Goal: Information Seeking & Learning: Find specific fact

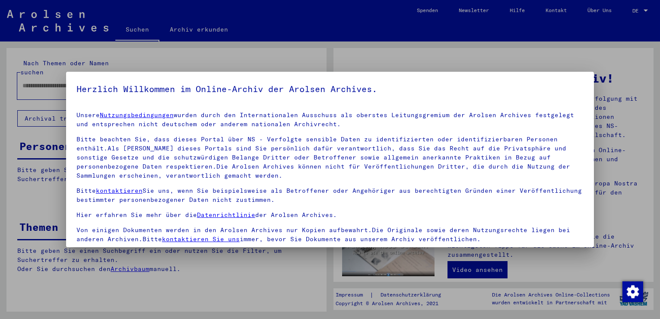
type input "**********"
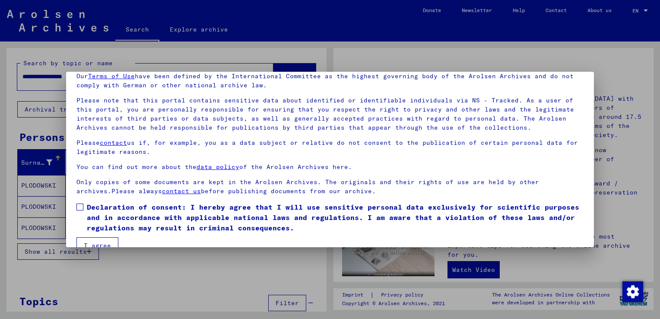
scroll to position [55, 0]
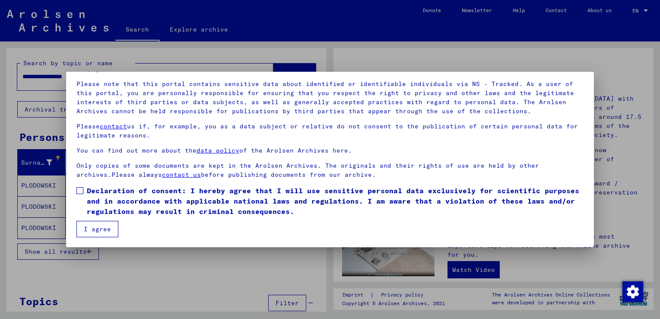
click at [78, 191] on span at bounding box center [79, 190] width 7 height 7
click at [95, 229] on button "I agree" at bounding box center [97, 229] width 42 height 16
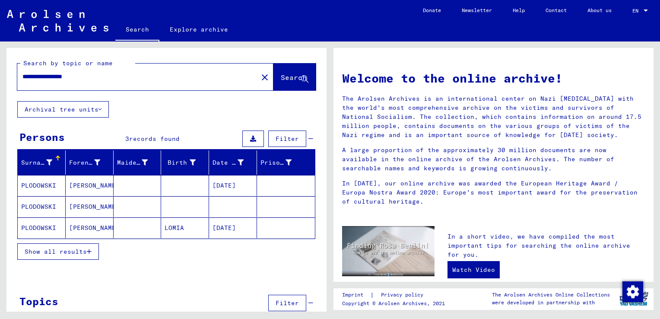
click at [50, 228] on mat-cell "PLODOWSKI" at bounding box center [42, 227] width 48 height 21
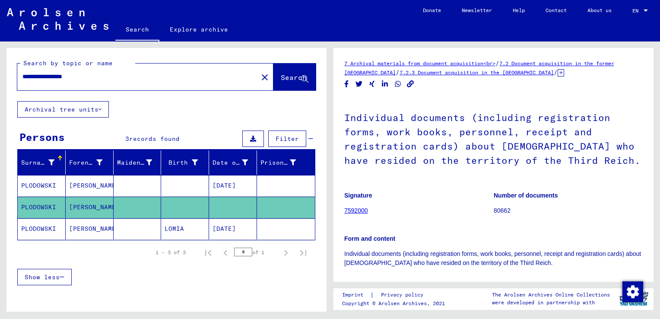
click at [47, 183] on mat-cell "PLODOWSKI" at bounding box center [42, 185] width 48 height 21
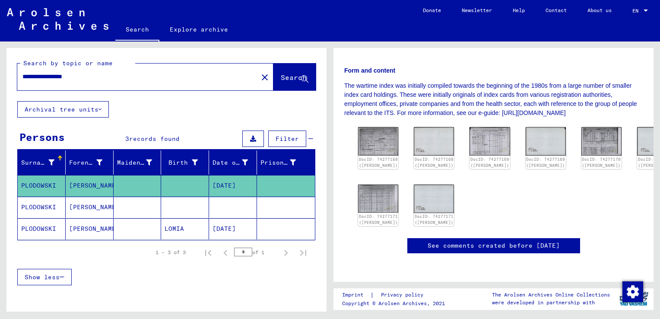
scroll to position [173, 0]
click at [44, 208] on mat-cell "PLODOWSKI" at bounding box center [42, 207] width 48 height 21
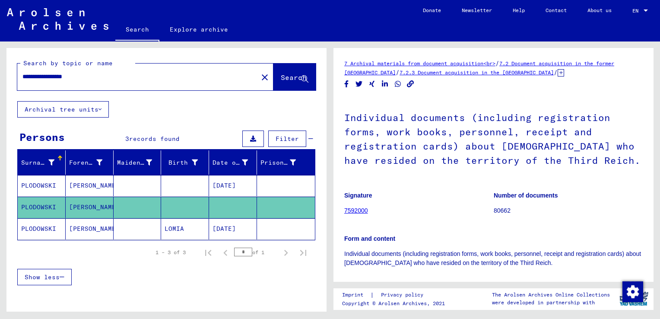
click at [44, 228] on mat-cell "PLODOWSKI" at bounding box center [42, 228] width 48 height 21
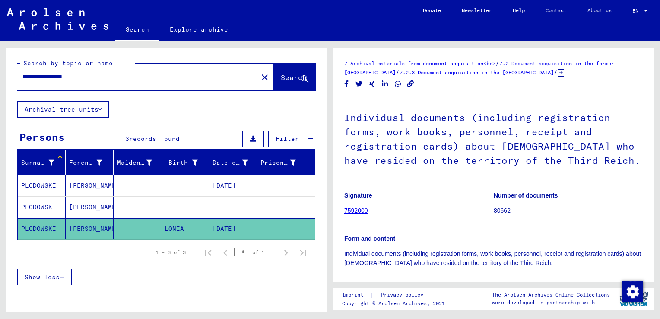
click at [44, 228] on mat-cell "PLODOWSKI" at bounding box center [42, 228] width 48 height 21
drag, startPoint x: 44, startPoint y: 228, endPoint x: 40, endPoint y: 230, distance: 4.4
click at [40, 230] on mat-cell "PLODOWSKI" at bounding box center [42, 228] width 48 height 21
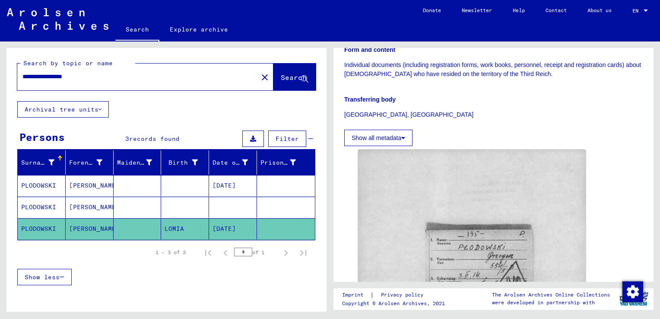
scroll to position [188, 0]
click at [52, 229] on mat-cell "PLODOWSKI" at bounding box center [42, 228] width 48 height 21
click at [49, 227] on mat-cell "PLODOWSKI" at bounding box center [42, 228] width 48 height 21
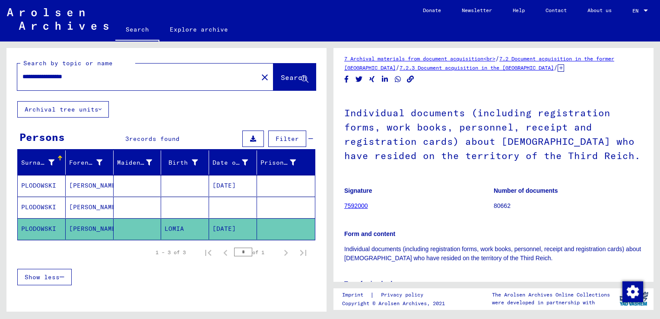
scroll to position [0, 0]
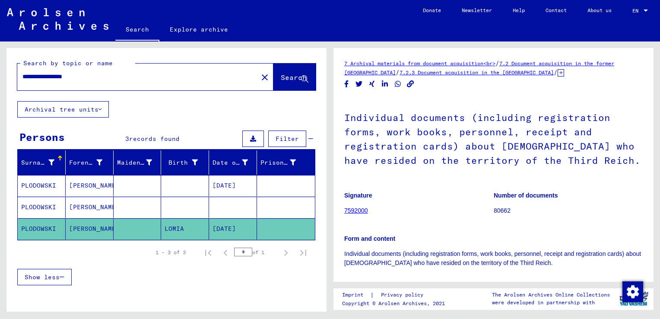
click at [395, 63] on link "7 Archival materials from document acquisition<br>" at bounding box center [419, 63] width 151 height 6
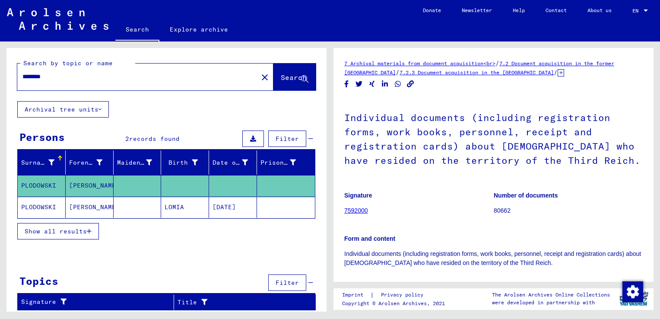
type input "**********"
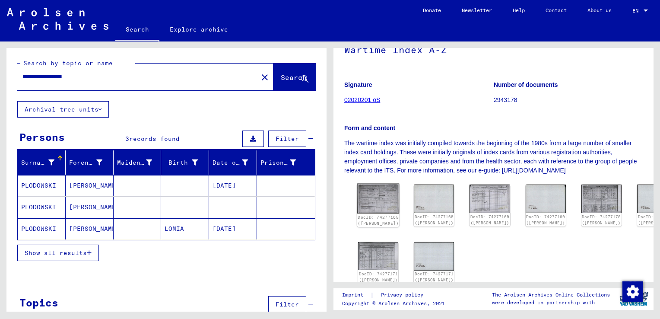
scroll to position [86, 0]
click at [367, 217] on link "DocID: 74277168 ([PERSON_NAME])" at bounding box center [378, 219] width 41 height 11
